Goal: Ask a question

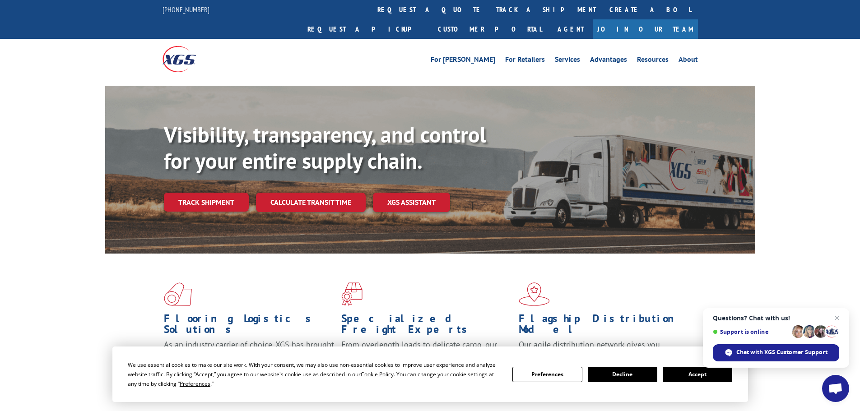
click at [692, 377] on button "Accept" at bounding box center [698, 374] width 70 height 15
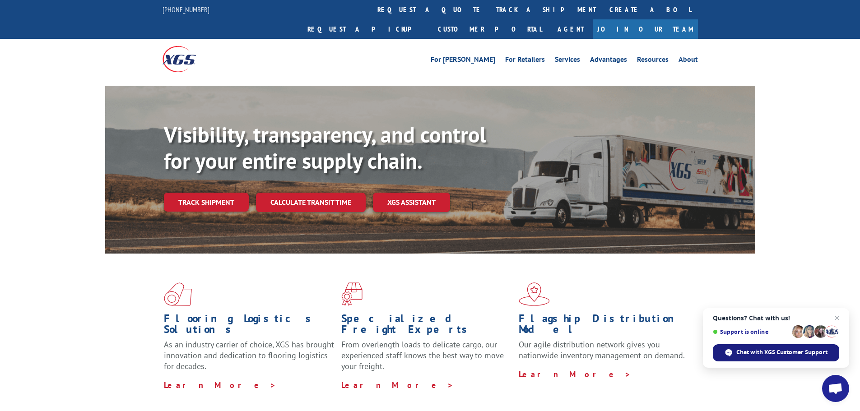
click at [783, 345] on div "Chat with XGS Customer Support" at bounding box center [776, 352] width 126 height 17
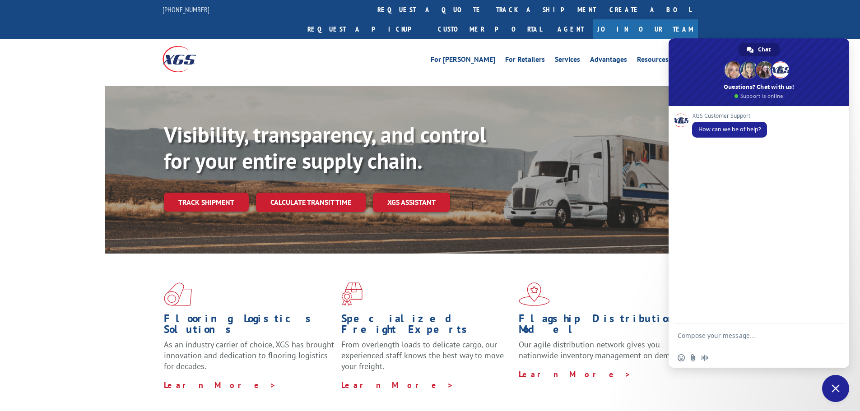
click at [704, 335] on textarea "Compose your message..." at bounding box center [749, 340] width 143 height 16
type textarea "Can I get a copy of this BOL 6046314 please?"
click at [833, 338] on span "Send" at bounding box center [833, 337] width 7 height 7
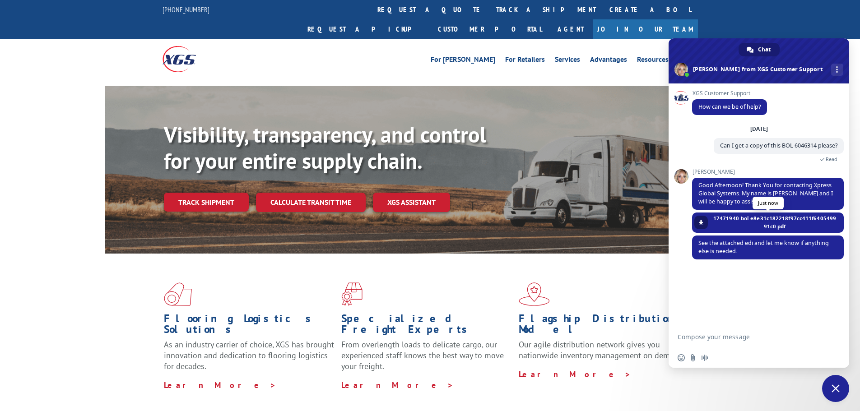
click at [699, 220] on span at bounding box center [700, 222] width 5 height 5
click at [727, 335] on textarea "Compose your message..." at bounding box center [749, 337] width 143 height 8
type textarea "Thank you"
click at [836, 335] on span "Send" at bounding box center [833, 337] width 7 height 7
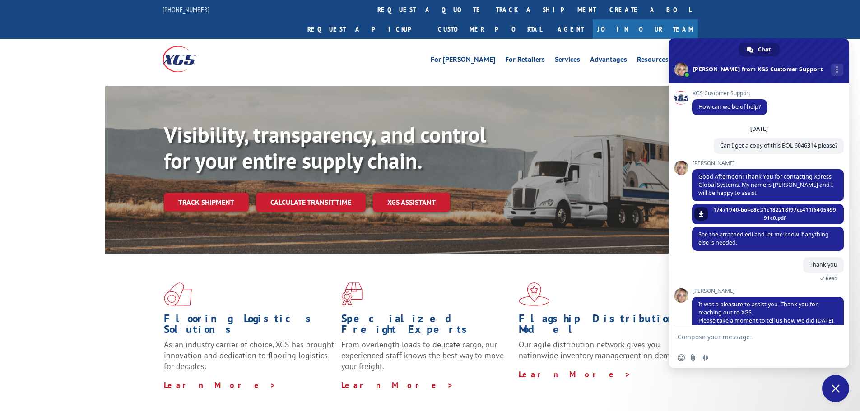
scroll to position [57, 0]
